Goal: Check status

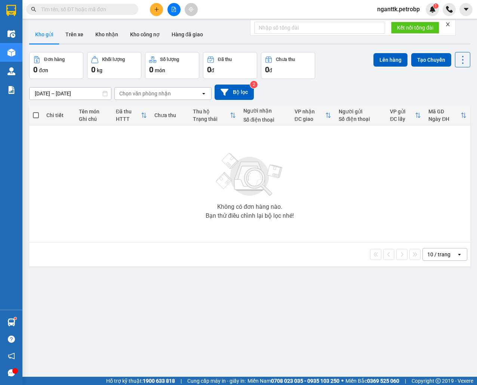
click at [76, 40] on button "Trên xe" at bounding box center [74, 34] width 30 height 18
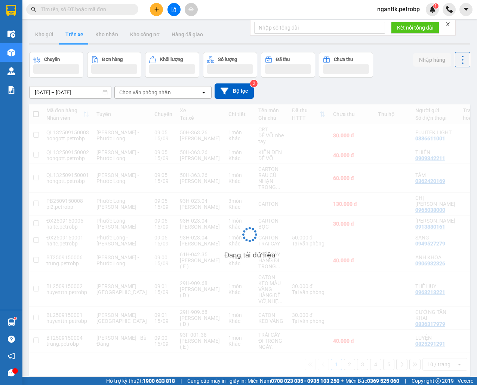
click at [73, 98] on div "ver 1.8.143 Kho gửi Trên xe Kho nhận Kho công nợ Hàng đã giao Chuyến Đơn hàng K…" at bounding box center [250, 214] width 448 height 385
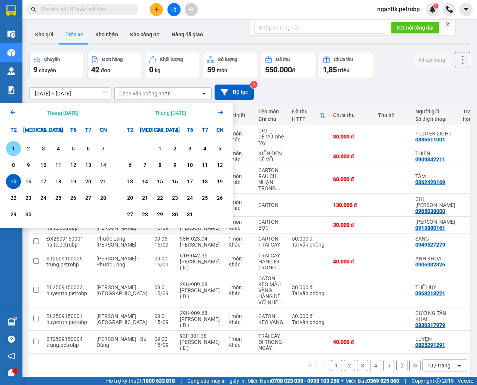
drag, startPoint x: 12, startPoint y: 143, endPoint x: 60, endPoint y: 168, distance: 54.1
click at [27, 151] on div "1 2 3 4 5 6 7" at bounding box center [58, 148] width 105 height 15
click at [74, 181] on div "19" at bounding box center [73, 181] width 10 height 9
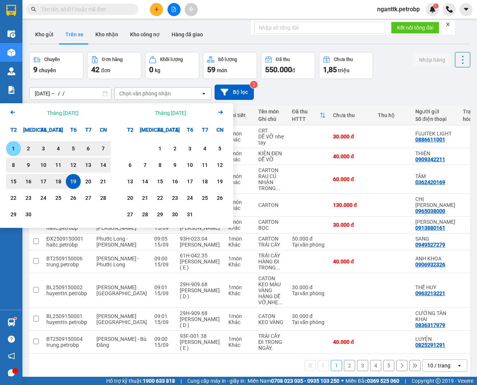
click at [13, 145] on div "1" at bounding box center [13, 148] width 10 height 9
type input "[DATE] – [DATE]"
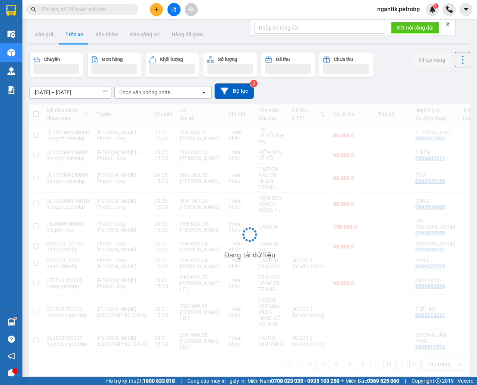
click at [149, 95] on div "Chọn văn phòng nhận" at bounding box center [145, 92] width 52 height 7
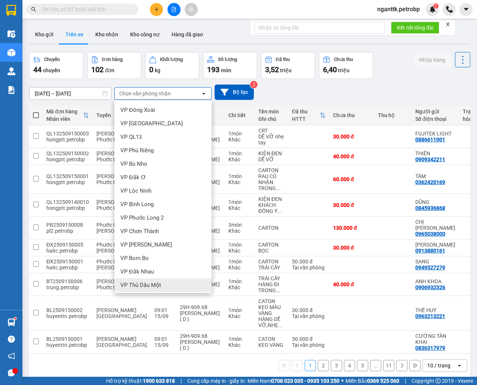
click at [147, 282] on span "VP Thủ Dầu Một" at bounding box center [140, 284] width 41 height 7
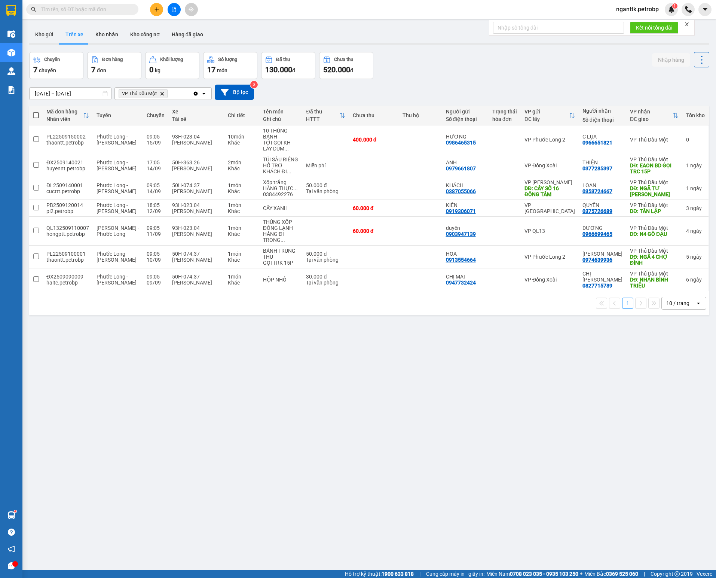
click at [230, 385] on div "ver 1.8.143 Kho gửi Trên xe Kho nhận Kho công nợ Hàng đã giao Chuyến 7 chuyến Đ…" at bounding box center [369, 311] width 686 height 578
click at [143, 385] on div "ver 1.8.143 Kho gửi Trên xe Kho nhận Kho công nợ Hàng đã giao Chuyến 7 chuyến Đ…" at bounding box center [369, 311] width 686 height 578
click at [183, 385] on div "ver 1.8.143 Kho gửi Trên xe Kho nhận Kho công nợ Hàng đã giao Chuyến 7 chuyến Đ…" at bounding box center [369, 311] width 686 height 578
click at [245, 385] on div "ver 1.8.143 Kho gửi Trên xe Kho nhận Kho công nợ Hàng đã giao Chuyến 7 chuyến Đ…" at bounding box center [369, 311] width 686 height 578
drag, startPoint x: 194, startPoint y: 475, endPoint x: 221, endPoint y: 459, distance: 31.6
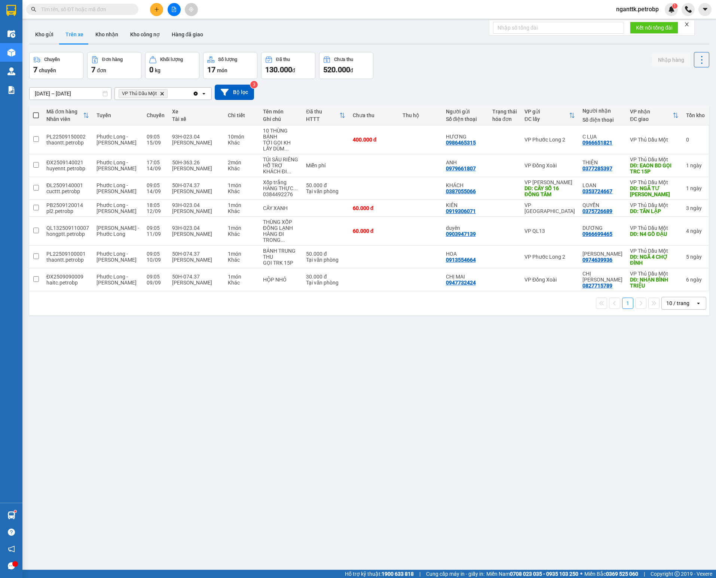
click at [194, 385] on div "ver 1.8.143 Kho gửi Trên xe Kho nhận Kho công nợ Hàng đã giao Chuyến 7 chuyến Đ…" at bounding box center [369, 311] width 686 height 578
